Goal: Information Seeking & Learning: Check status

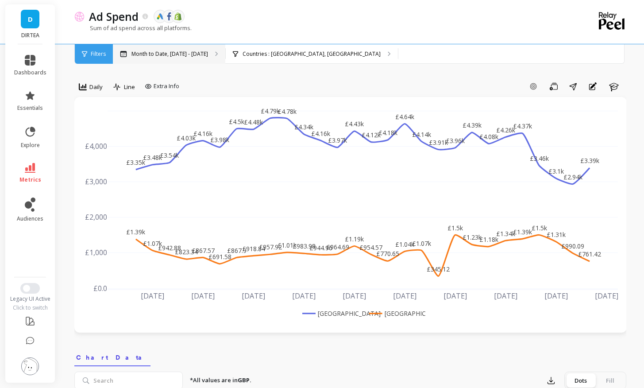
click at [170, 49] on div "Month to Date, Sep 1 - Sep 29" at bounding box center [169, 53] width 112 height 19
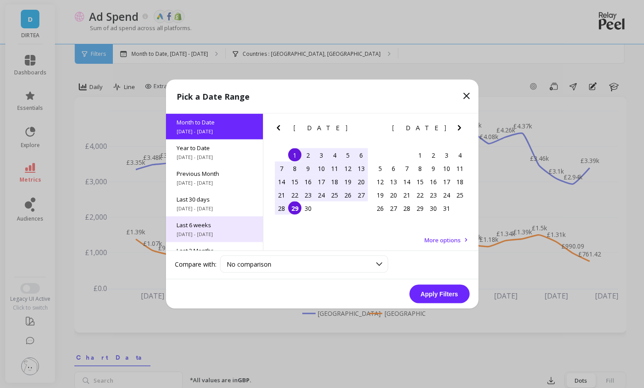
click at [201, 232] on span "8/18/2025 - 9/28/2025" at bounding box center [215, 234] width 76 height 7
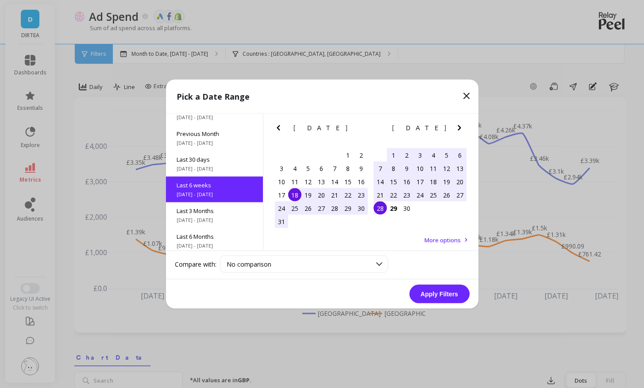
scroll to position [47, 0]
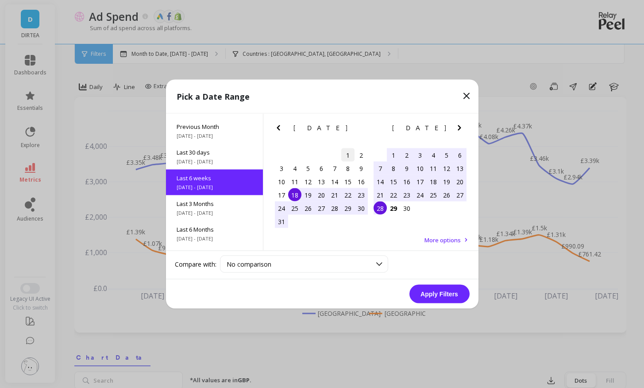
click at [344, 161] on div "1" at bounding box center [347, 154] width 13 height 13
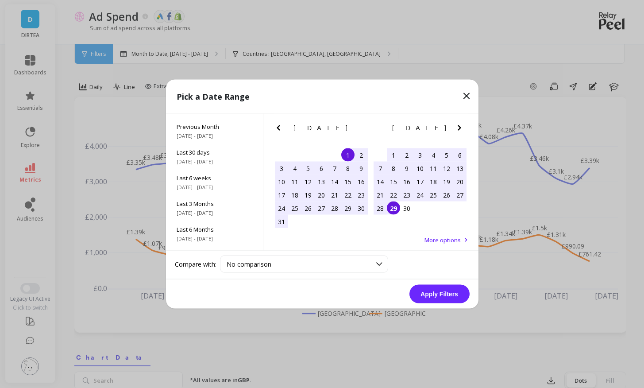
click at [391, 206] on div "29" at bounding box center [393, 207] width 13 height 13
click at [439, 293] on button "Apply Filters" at bounding box center [440, 294] width 60 height 19
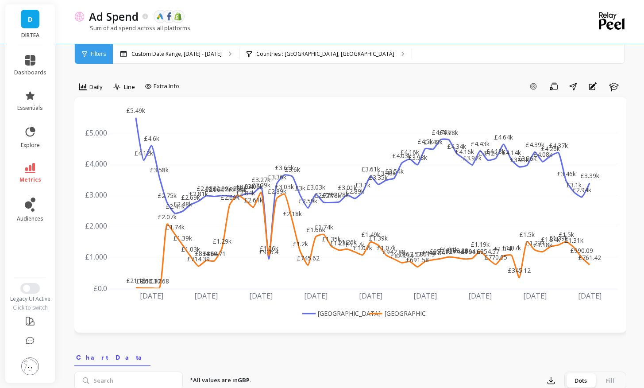
click at [342, 313] on rect at bounding box center [333, 313] width 66 height 9
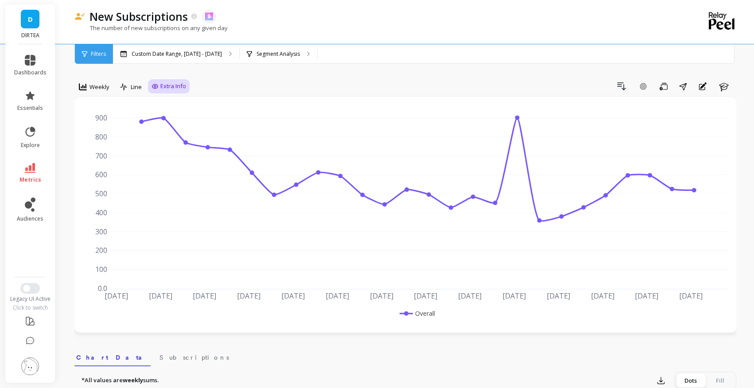
click at [153, 81] on div "Extra Info" at bounding box center [169, 86] width 42 height 14
click at [167, 89] on span "Extra Info" at bounding box center [173, 86] width 26 height 9
click at [162, 138] on input "Values" at bounding box center [170, 138] width 31 height 9
checkbox input "true"
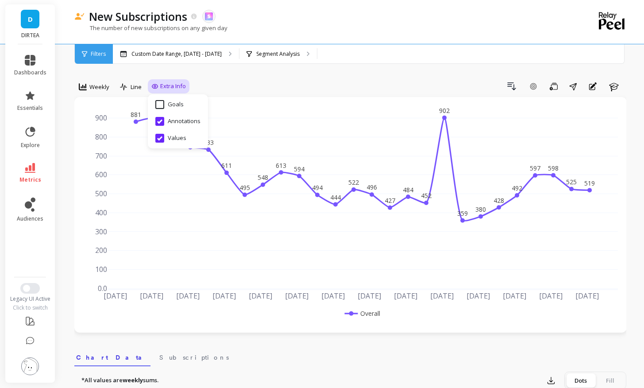
click at [405, 83] on div "Drill Down Add Goal Save Share Annotations Learn" at bounding box center [408, 86] width 437 height 14
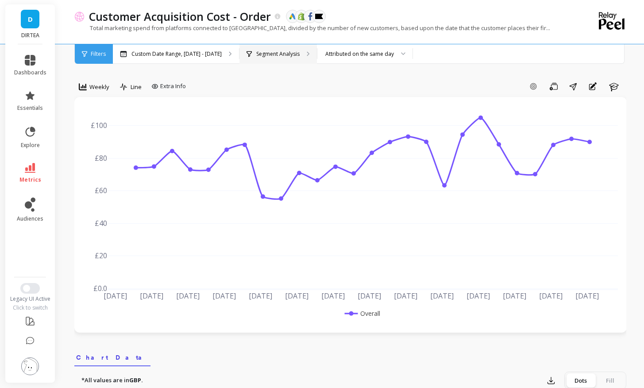
click at [273, 52] on p "Segment Analysis" at bounding box center [277, 53] width 43 height 7
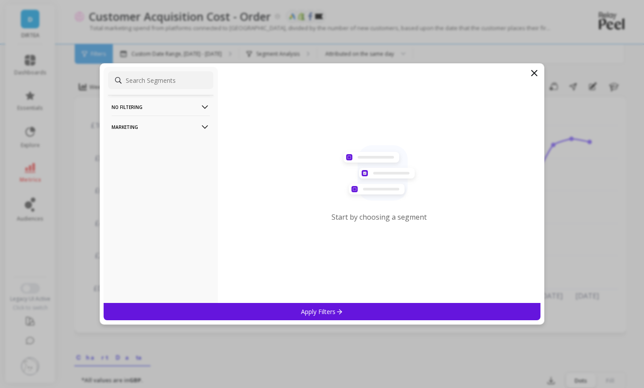
click at [175, 125] on p "Marketing" at bounding box center [161, 127] width 98 height 23
click at [137, 177] on p "Countries" at bounding box center [126, 175] width 26 height 8
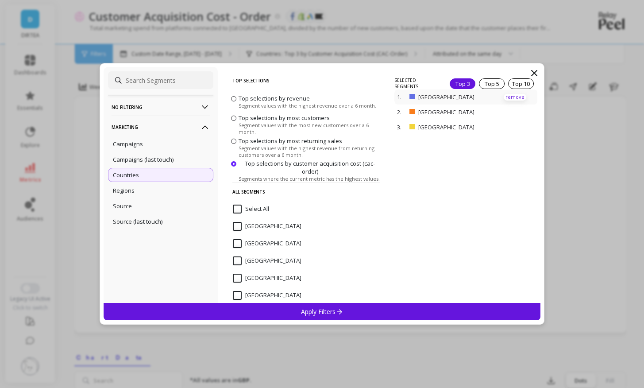
click at [518, 94] on p "remove" at bounding box center [515, 97] width 23 height 7
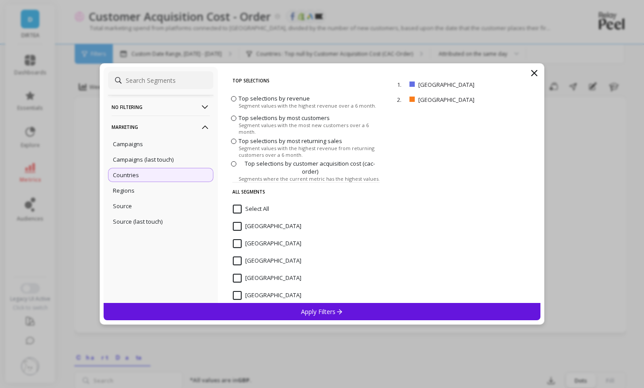
click at [358, 314] on div "Apply Filters" at bounding box center [322, 311] width 437 height 17
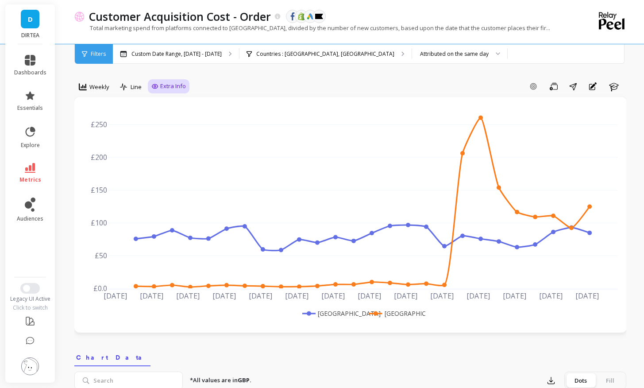
click at [155, 89] on icon at bounding box center [154, 86] width 7 height 7
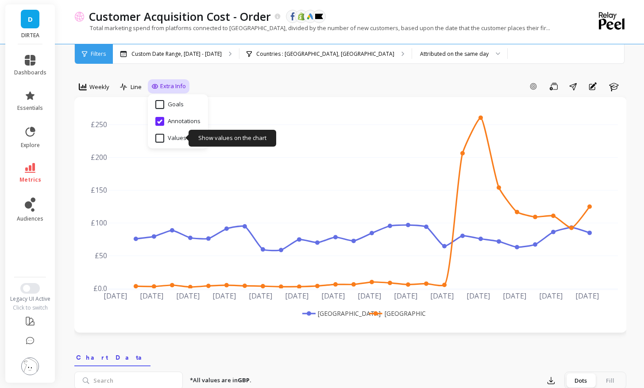
click at [159, 139] on input "Values" at bounding box center [170, 138] width 31 height 9
checkbox input "true"
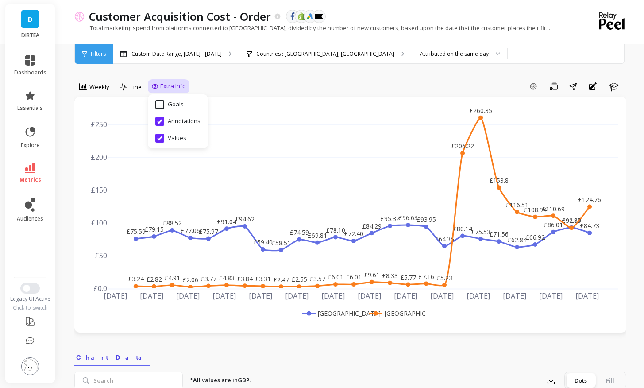
click at [569, 364] on nav "Chart Data" at bounding box center [350, 356] width 552 height 20
click at [200, 54] on p "Custom Date Range, [DATE] - [DATE]" at bounding box center [177, 53] width 90 height 7
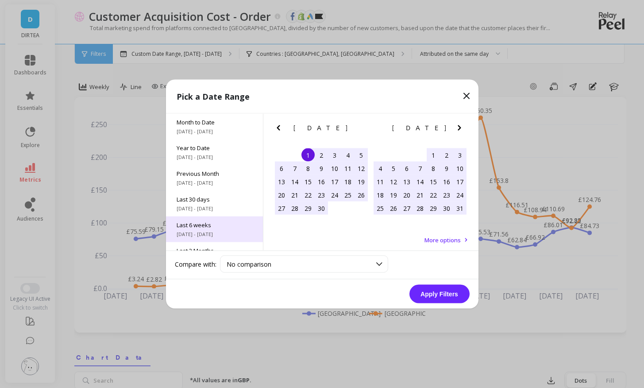
click at [199, 224] on span "Last 6 weeks" at bounding box center [215, 225] width 76 height 8
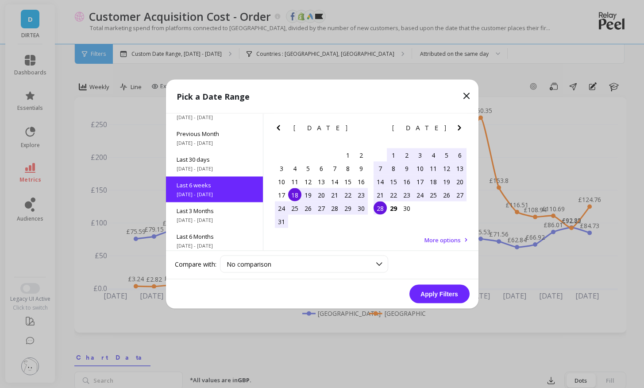
scroll to position [47, 0]
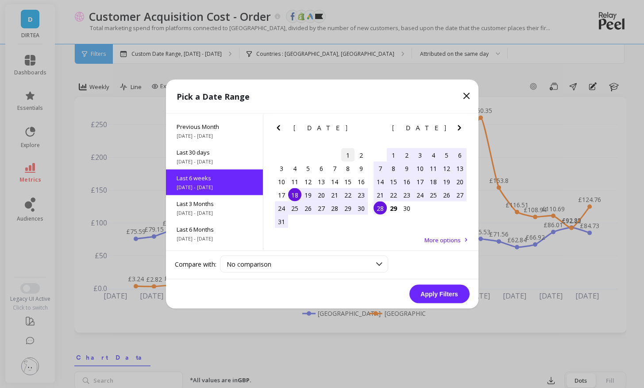
click at [351, 153] on div "1" at bounding box center [347, 154] width 13 height 13
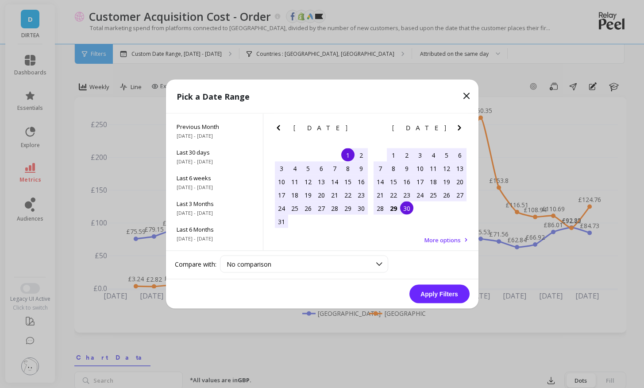
click at [396, 209] on div "29" at bounding box center [393, 207] width 13 height 13
click at [441, 288] on button "Apply Filters" at bounding box center [440, 294] width 60 height 19
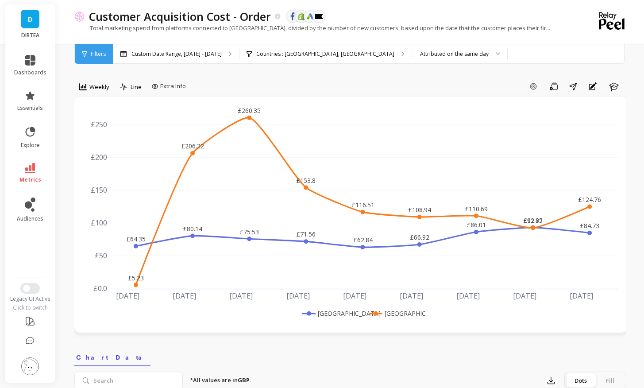
click at [338, 317] on rect at bounding box center [333, 313] width 66 height 9
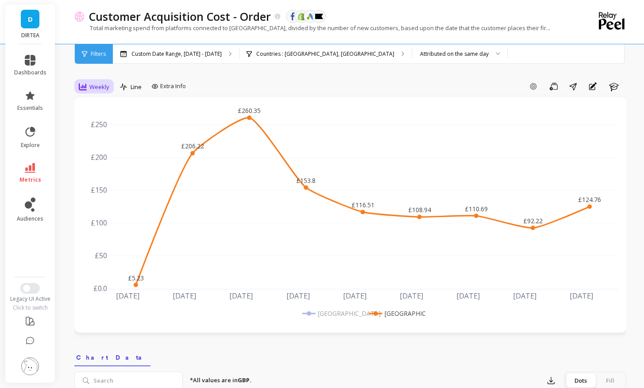
click at [97, 83] on span "Weekly" at bounding box center [99, 87] width 20 height 8
click at [106, 128] on div "Daily" at bounding box center [107, 123] width 61 height 15
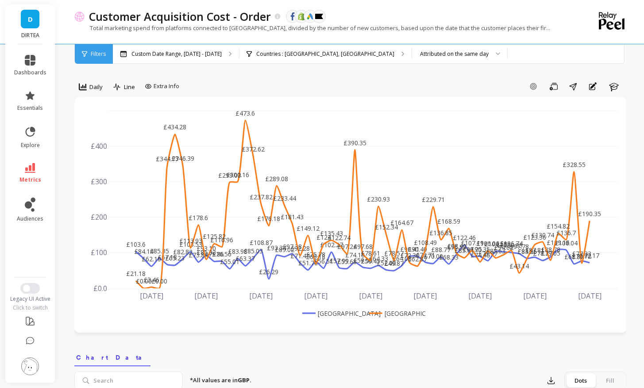
click at [330, 313] on rect at bounding box center [333, 313] width 66 height 9
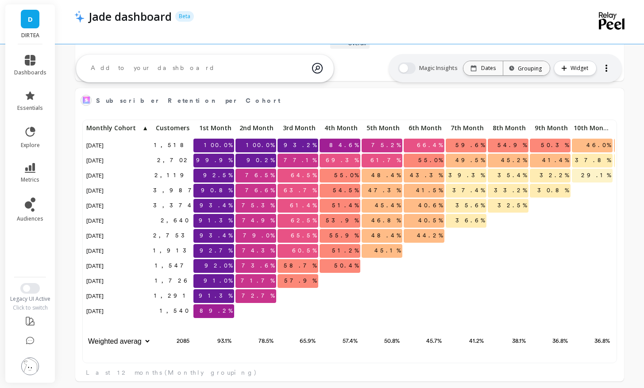
scroll to position [244, 530]
